Goal: Transaction & Acquisition: Subscribe to service/newsletter

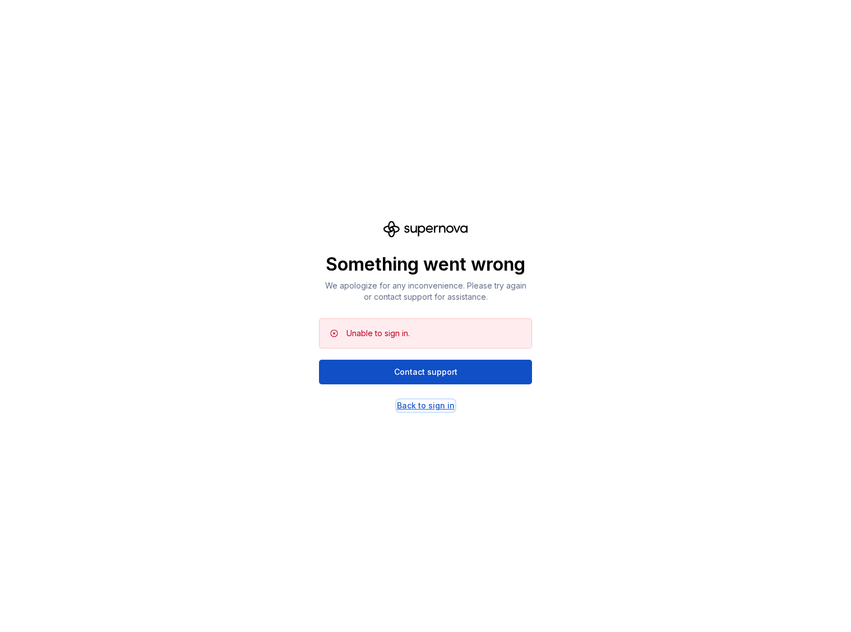
click at [424, 406] on div "Back to sign in" at bounding box center [426, 405] width 58 height 11
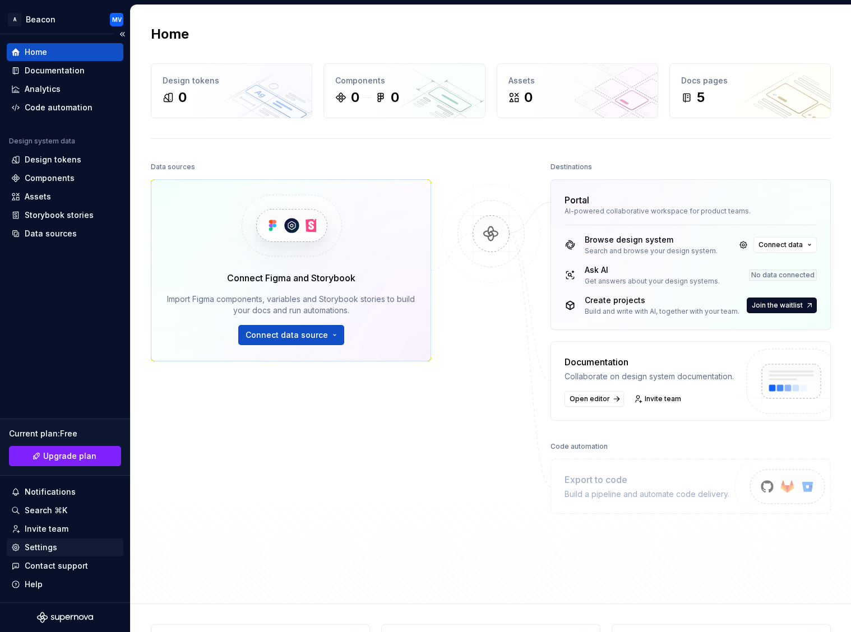
click at [31, 546] on div "Settings" at bounding box center [41, 547] width 33 height 11
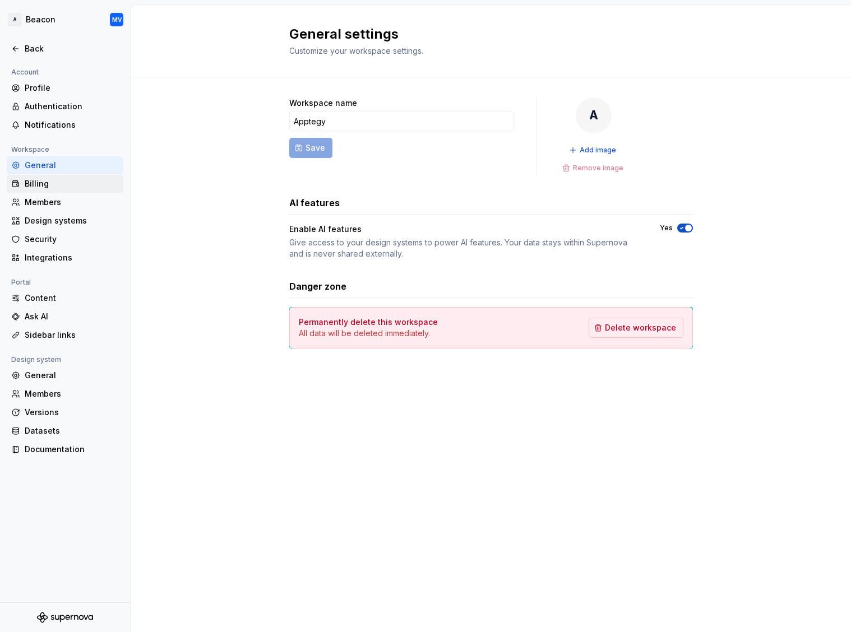
click at [44, 184] on div "Billing" at bounding box center [72, 183] width 94 height 11
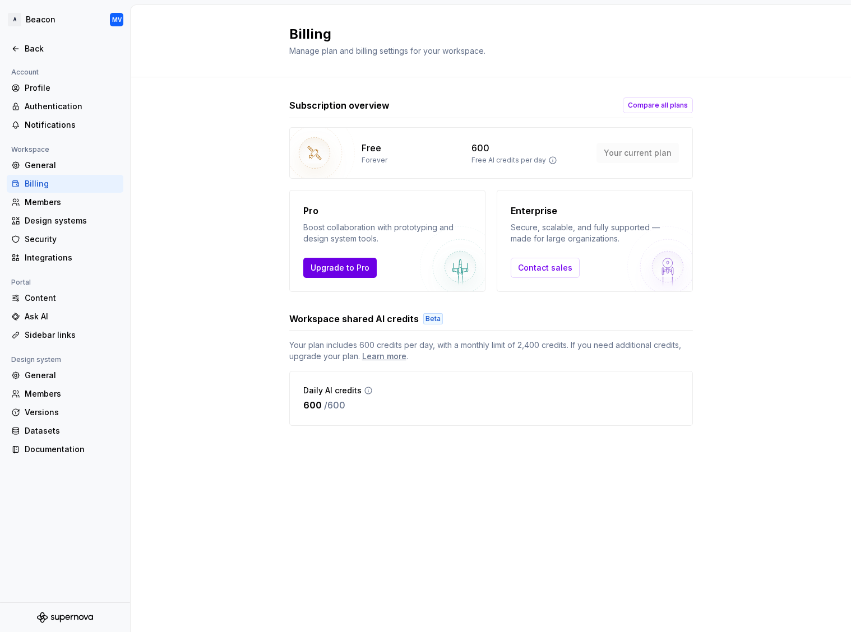
click at [344, 271] on span "Upgrade to Pro" at bounding box center [339, 267] width 59 height 11
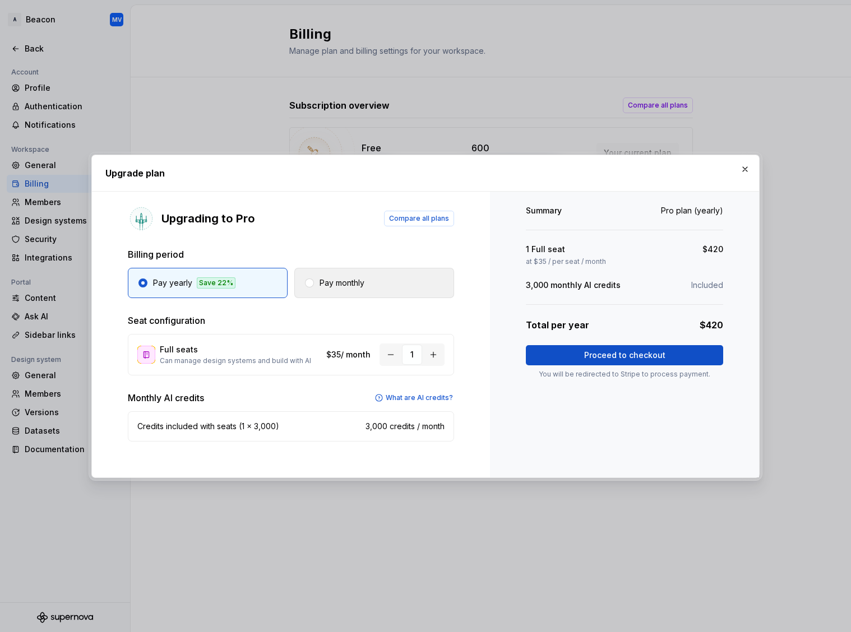
click at [350, 284] on p "Pay monthly" at bounding box center [341, 282] width 45 height 11
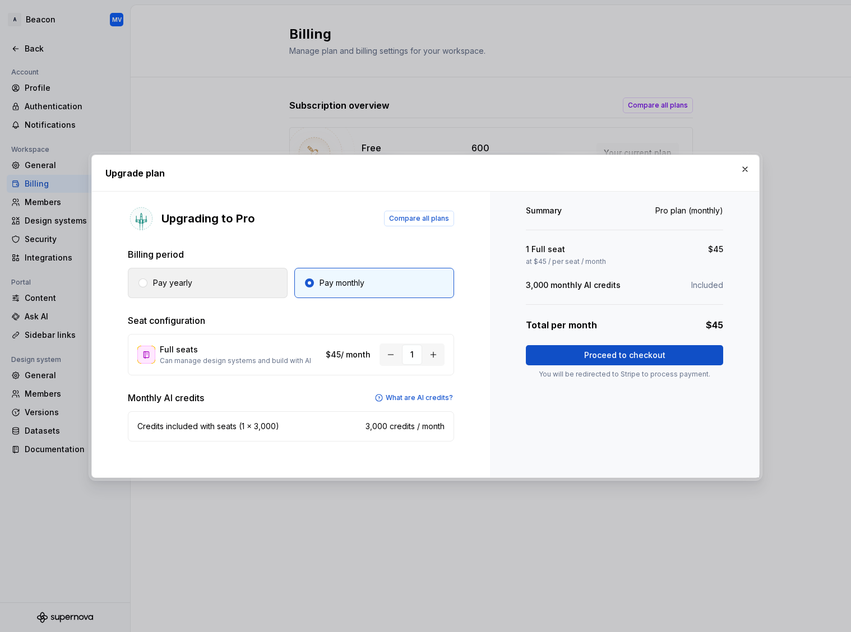
click at [180, 283] on p "Pay yearly" at bounding box center [172, 282] width 39 height 11
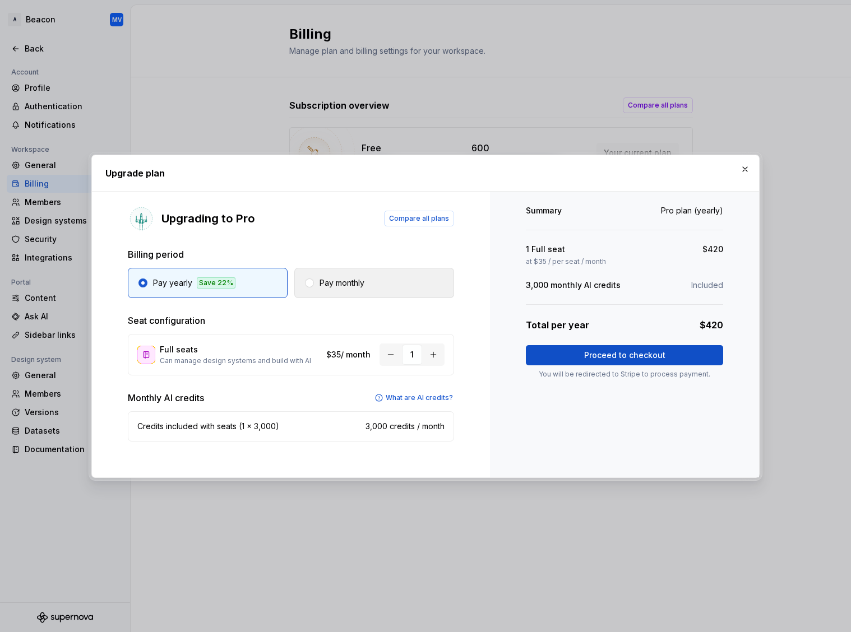
click at [336, 284] on p "Pay monthly" at bounding box center [341, 282] width 45 height 11
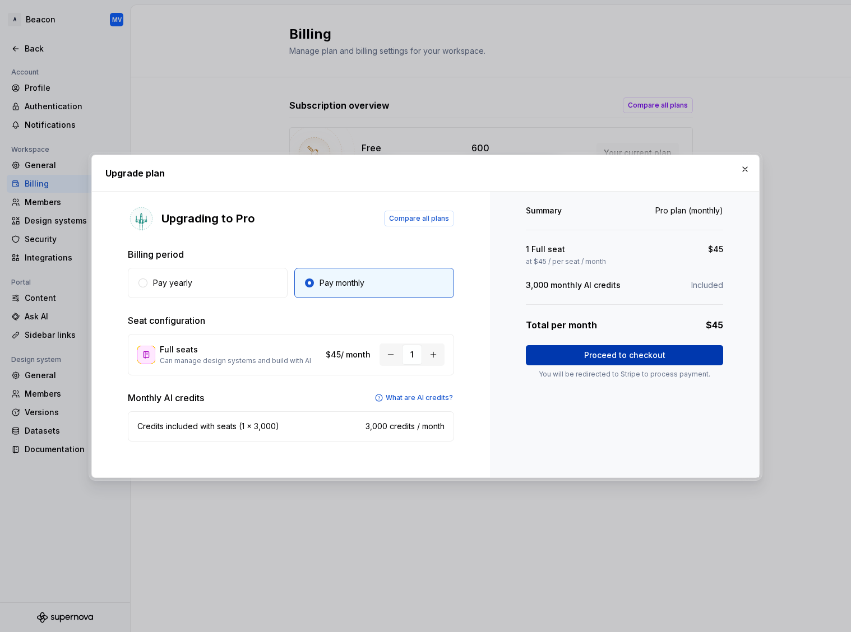
click at [628, 355] on span "Proceed to checkout" at bounding box center [624, 355] width 81 height 11
